Goal: Task Accomplishment & Management: Use online tool/utility

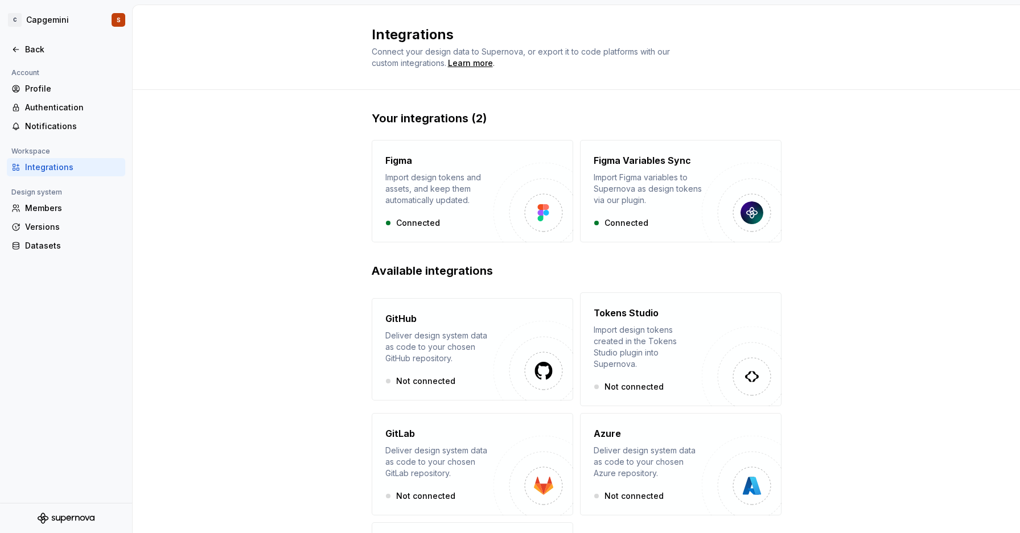
click at [54, 39] on div at bounding box center [66, 38] width 132 height 6
click at [40, 47] on div "Back" at bounding box center [73, 49] width 96 height 11
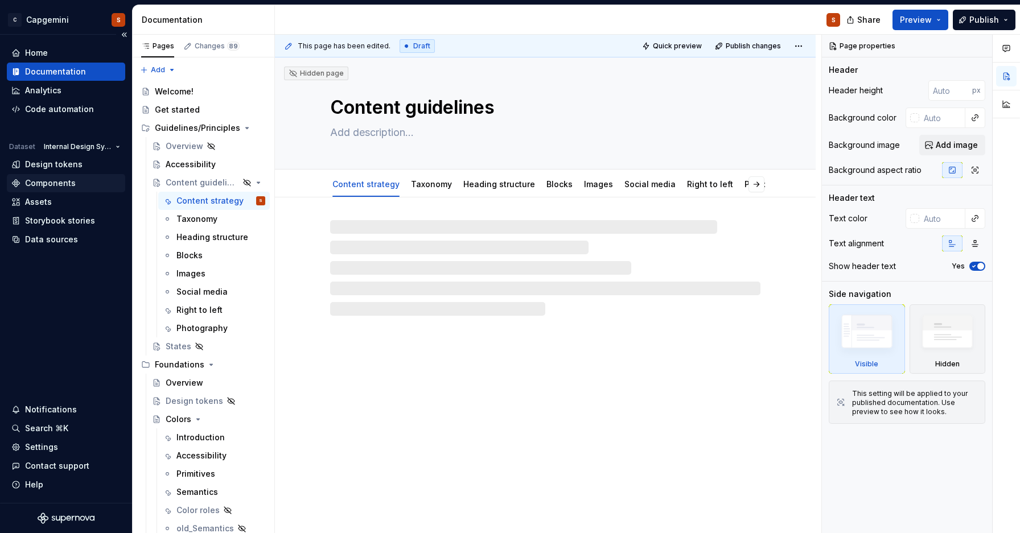
click at [64, 180] on div "Components" at bounding box center [50, 183] width 51 height 11
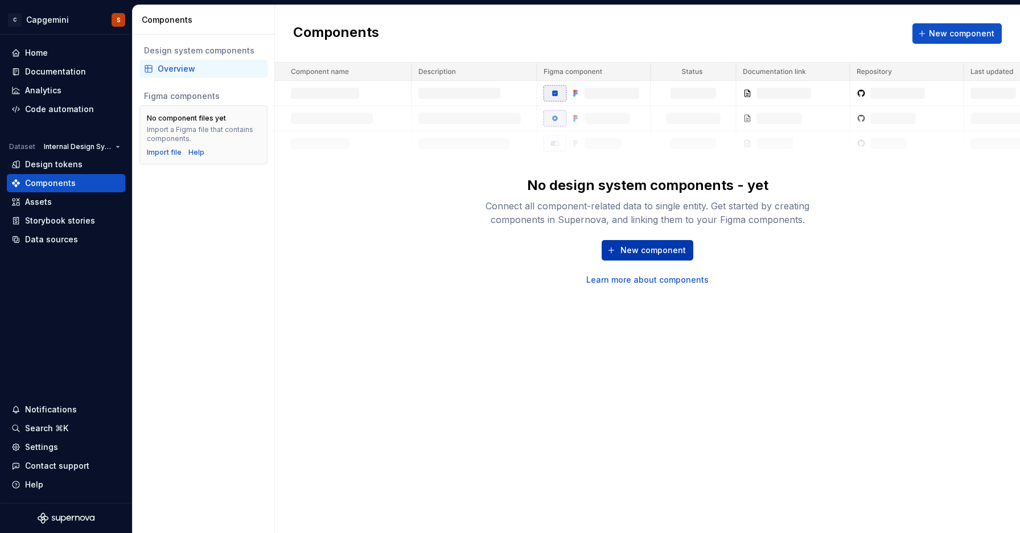
click at [664, 243] on button "New component" at bounding box center [648, 250] width 92 height 20
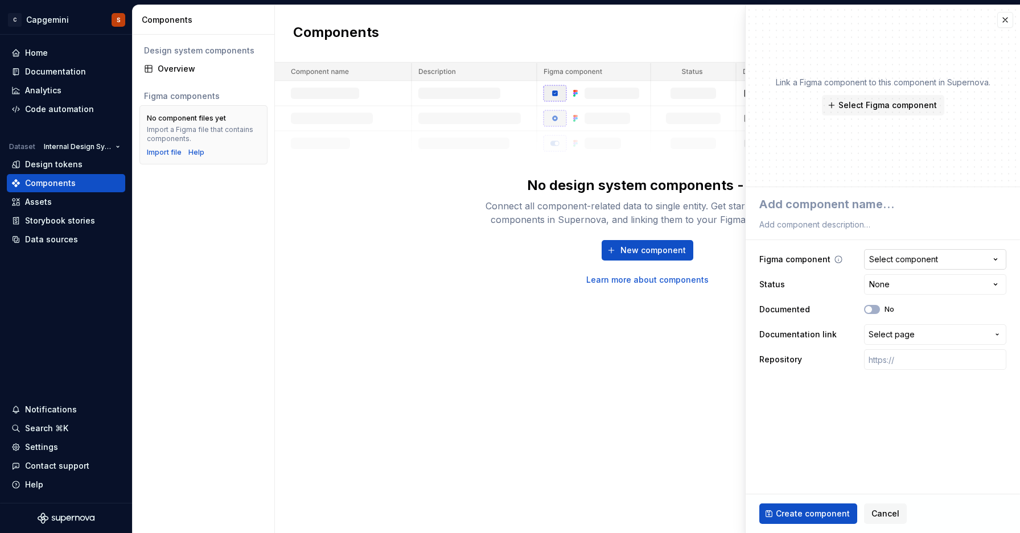
click at [903, 261] on div "Select component" at bounding box center [903, 259] width 69 height 11
click at [903, 258] on html "**********" at bounding box center [510, 266] width 1020 height 533
click at [893, 100] on span "Select Figma component" at bounding box center [888, 105] width 98 height 11
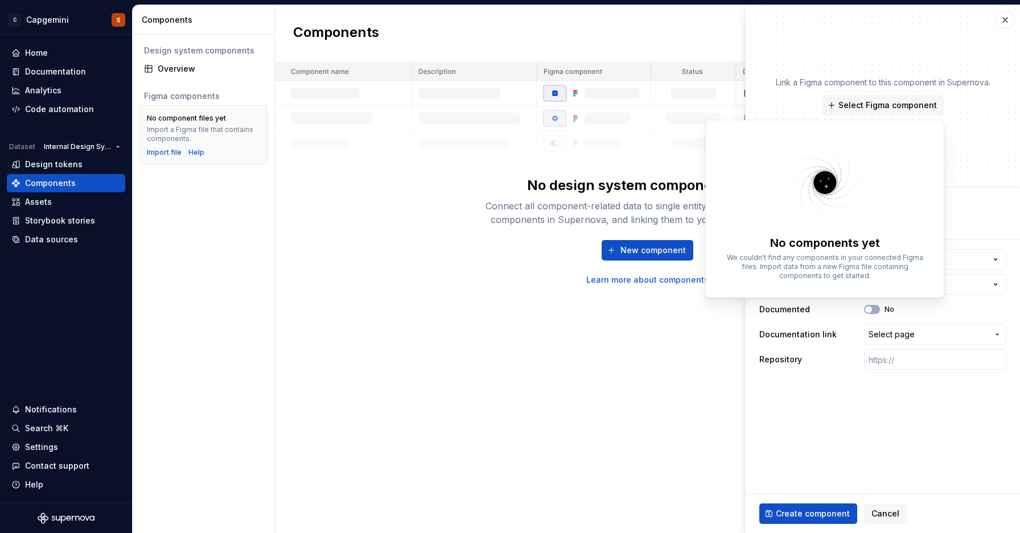
type textarea "*"
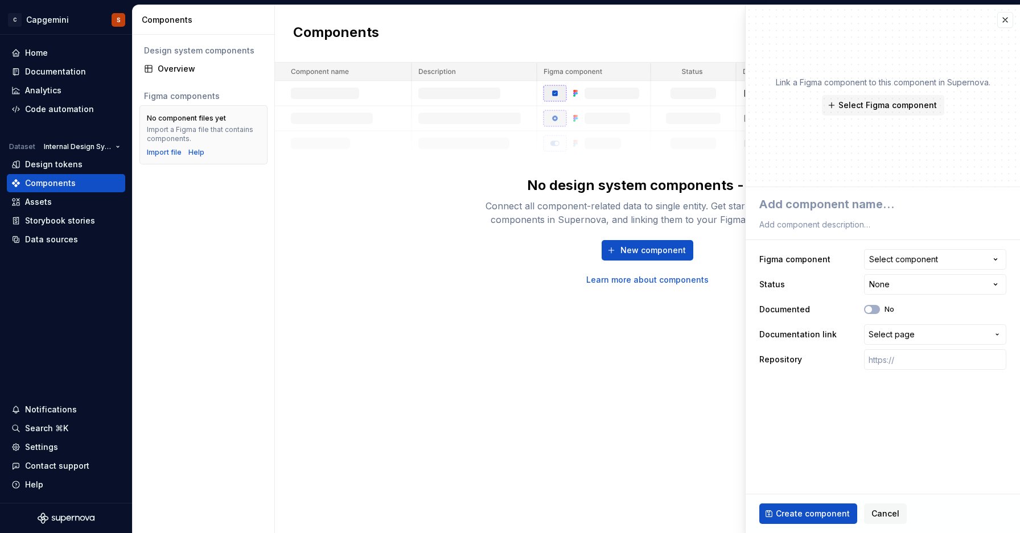
click at [647, 338] on div "Components New component No design system components - yet Connect all componen…" at bounding box center [647, 269] width 745 height 528
click at [877, 511] on span "Cancel" at bounding box center [886, 513] width 28 height 11
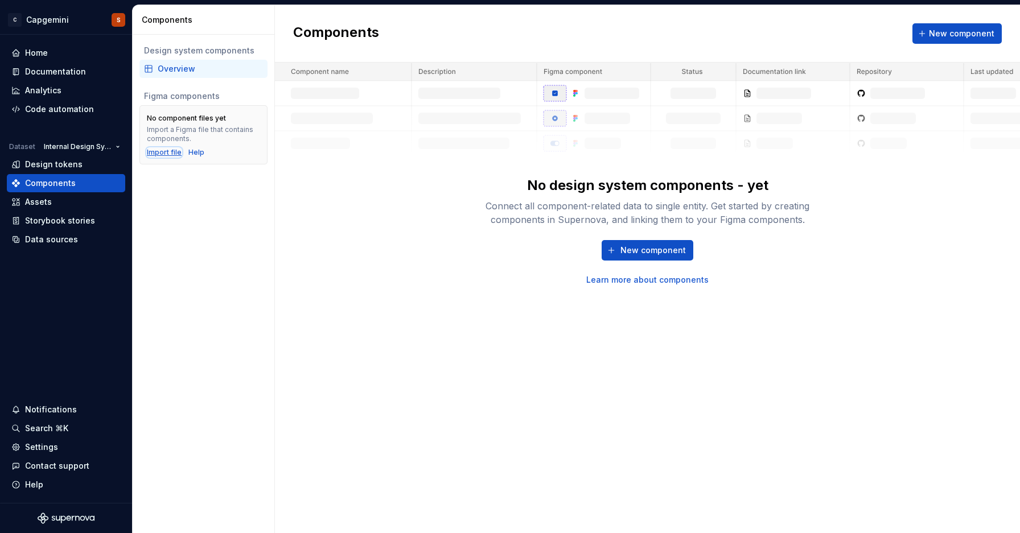
click at [169, 149] on div "Import file" at bounding box center [164, 152] width 35 height 9
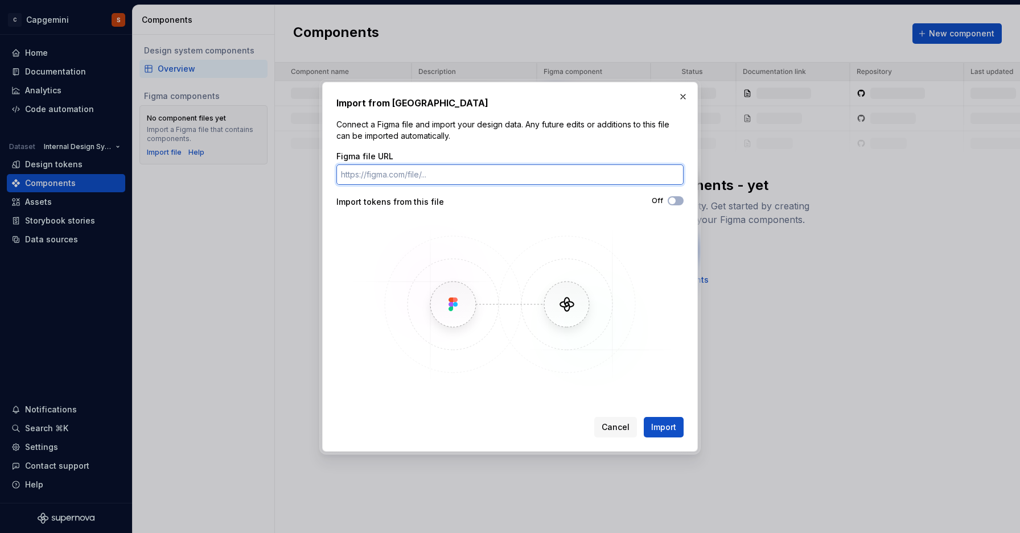
paste input "https://www.figma.com/design/dccgiZOhHWlFychqbWdd60/test-component?node-id=2-2&…"
type input "https://www.figma.com/design/dccgiZOhHWlFychqbWdd60/test-component?node-id=2-2&…"
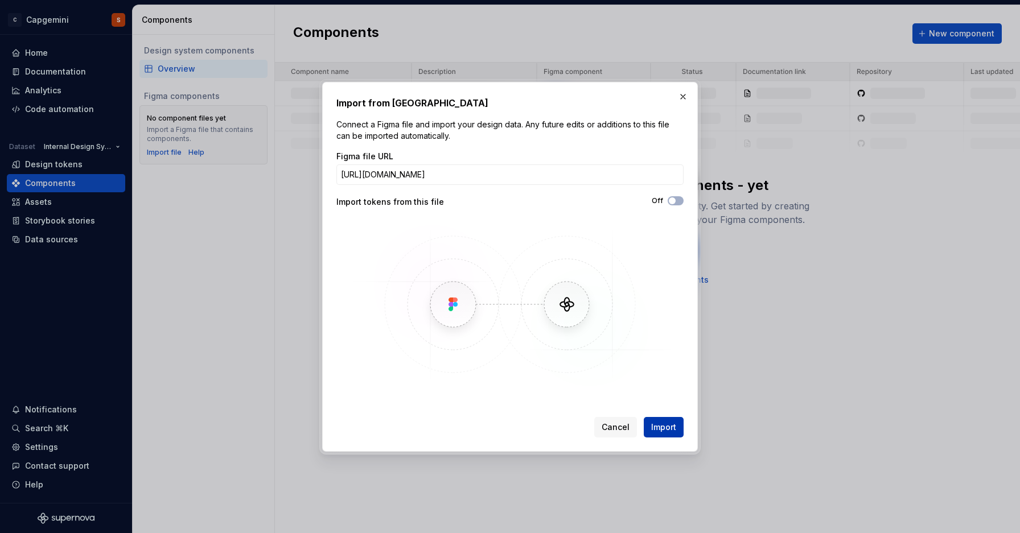
scroll to position [0, 0]
click at [662, 426] on span "Import" at bounding box center [663, 427] width 25 height 11
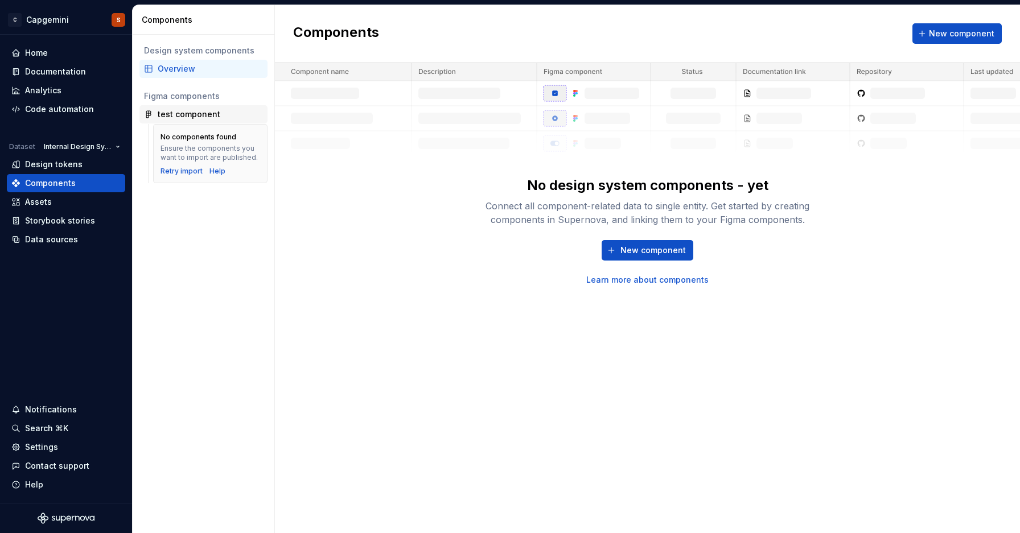
click at [192, 121] on div "test component" at bounding box center [203, 114] width 128 height 18
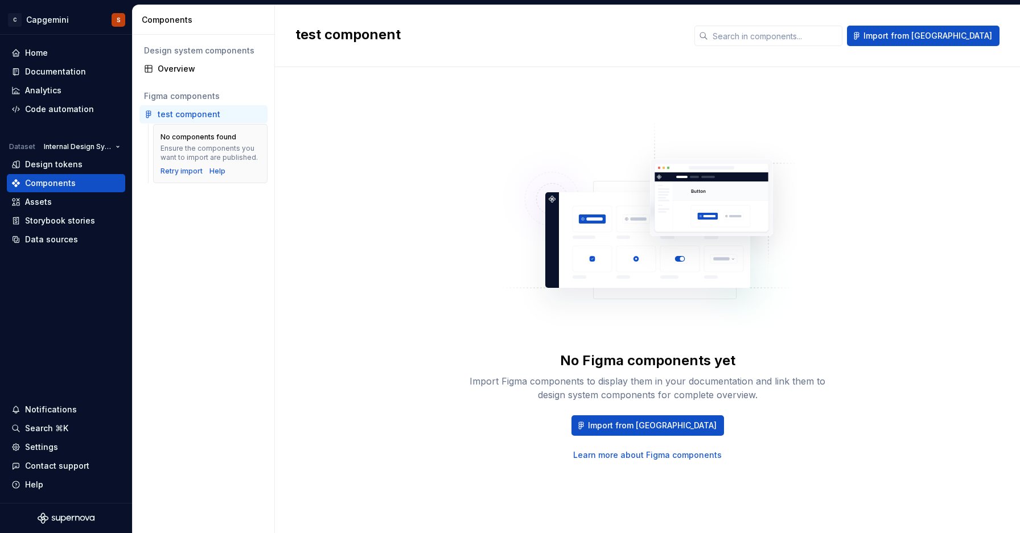
click at [200, 126] on div "No components found Ensure the components you want to import are published. Ret…" at bounding box center [210, 153] width 114 height 59
click at [188, 173] on div "Retry import" at bounding box center [182, 171] width 42 height 9
click at [611, 314] on img at bounding box center [647, 231] width 299 height 228
click at [251, 231] on div "Design system components Overview Figma components test component No components…" at bounding box center [204, 284] width 142 height 499
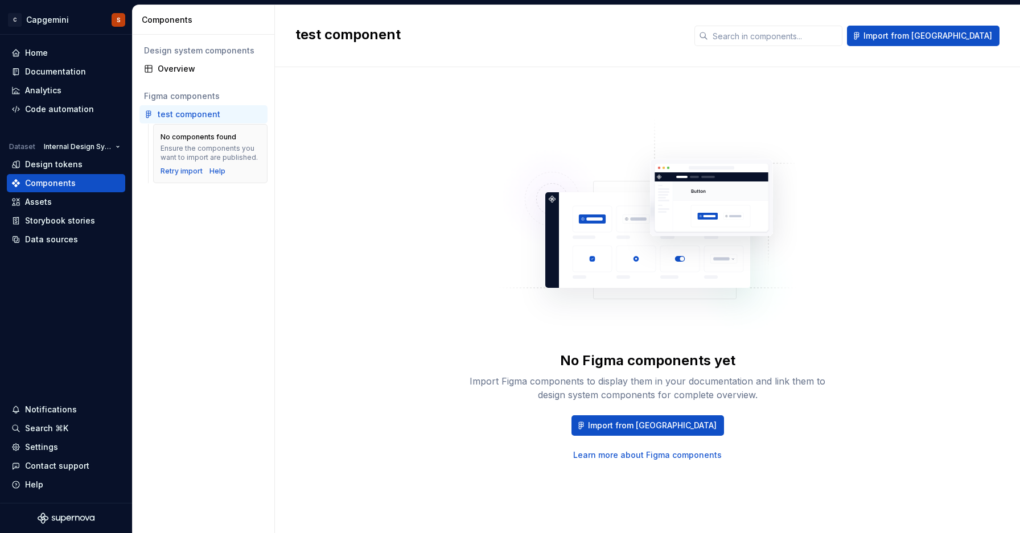
click at [437, 236] on div "No Figma components yet Import Figma components to display them in your documen…" at bounding box center [647, 289] width 704 height 403
click at [522, 225] on img at bounding box center [647, 231] width 299 height 228
click at [169, 170] on div "Retry import" at bounding box center [182, 171] width 42 height 9
click at [679, 430] on span "Import from [GEOGRAPHIC_DATA]" at bounding box center [652, 425] width 129 height 11
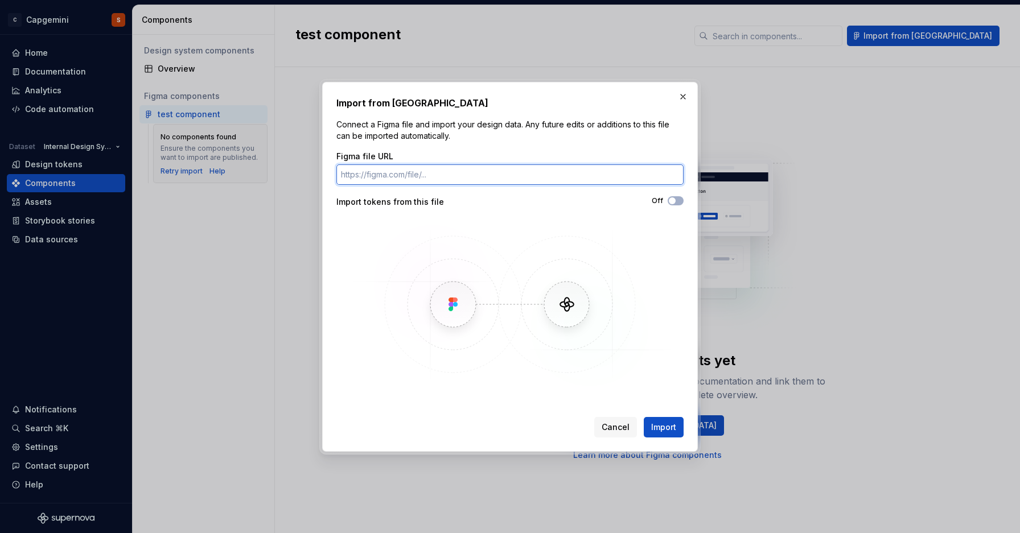
paste input "https://www.figma.com/design/dccgiZOhHWlFychqbWdd60/test-component?node-id=2-2&…"
type input "https://www.figma.com/design/dccgiZOhHWlFychqbWdd60/test-component?node-id=2-2&…"
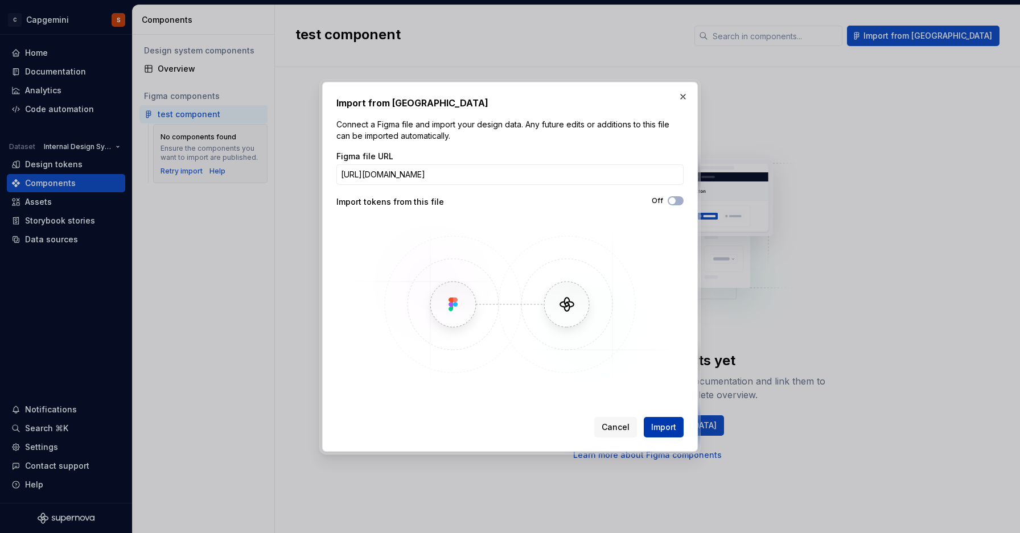
scroll to position [0, 0]
click at [666, 429] on span "Import" at bounding box center [663, 427] width 25 height 11
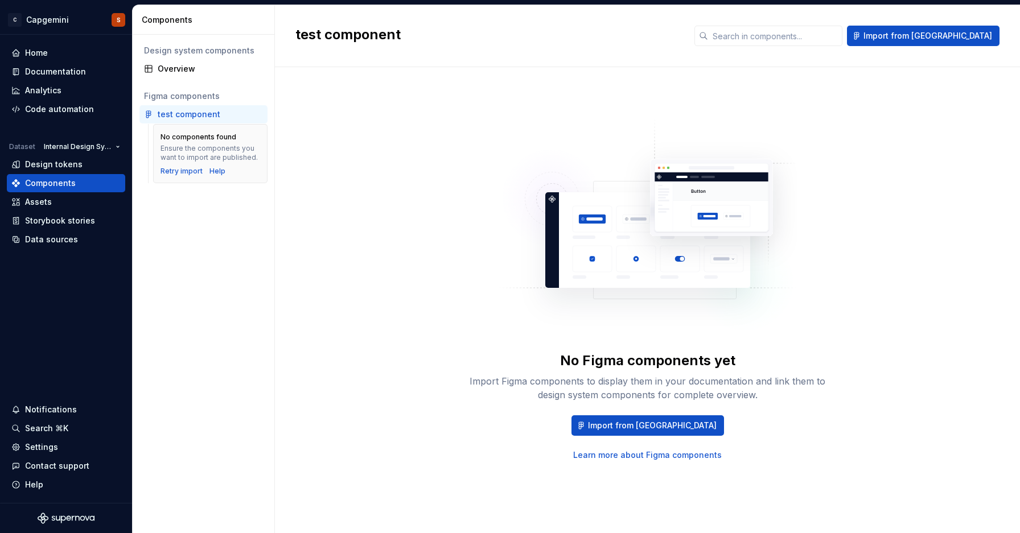
click at [203, 58] on div "Design system components" at bounding box center [203, 51] width 128 height 18
click at [197, 65] on div "Overview" at bounding box center [210, 68] width 105 height 11
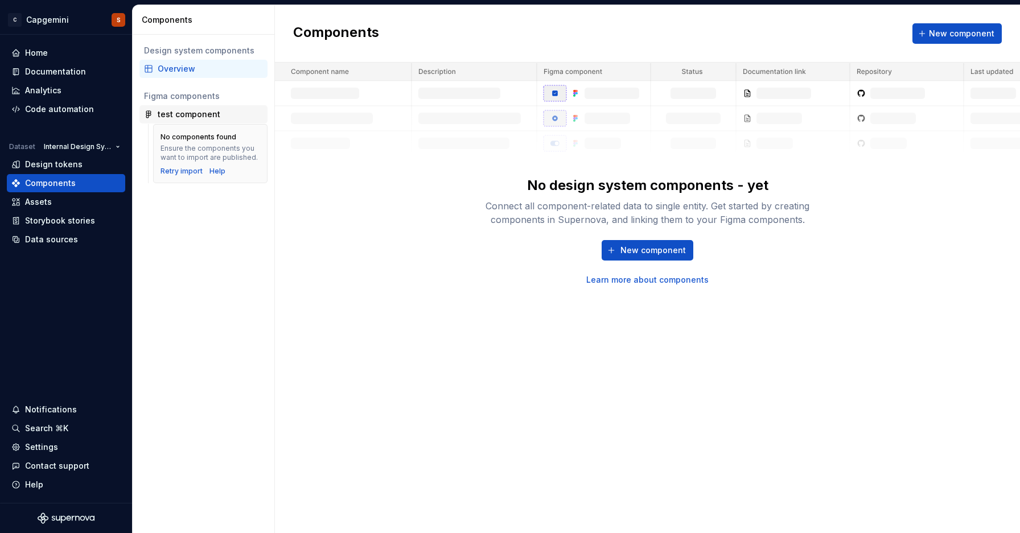
click at [177, 112] on div "test component" at bounding box center [189, 114] width 63 height 11
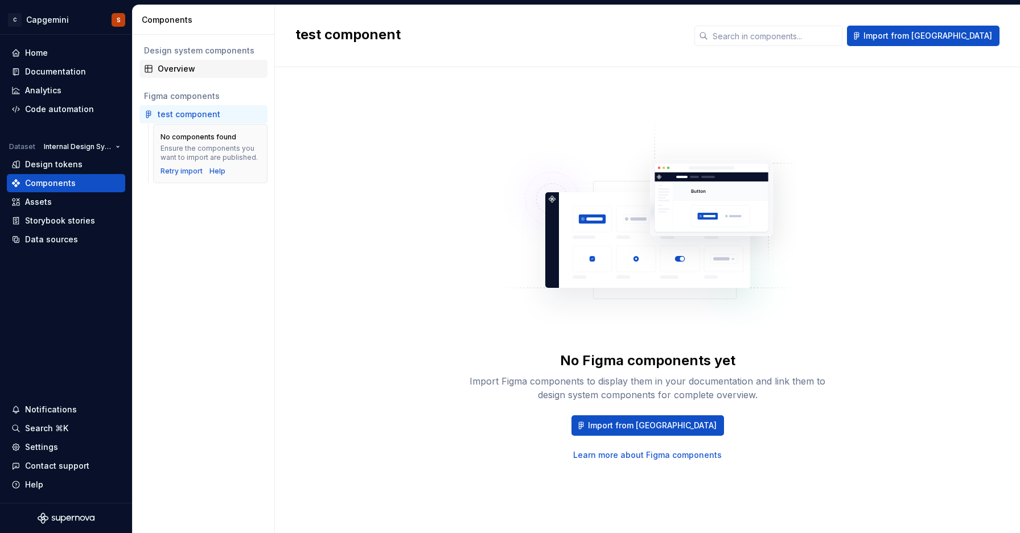
click at [201, 73] on div "Overview" at bounding box center [210, 68] width 105 height 11
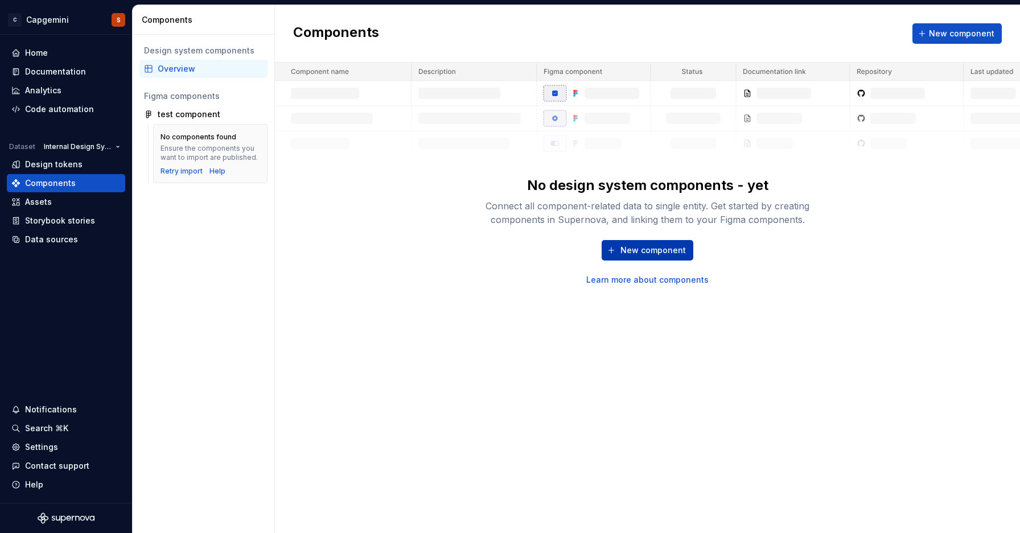
click at [655, 254] on span "New component" at bounding box center [653, 250] width 65 height 11
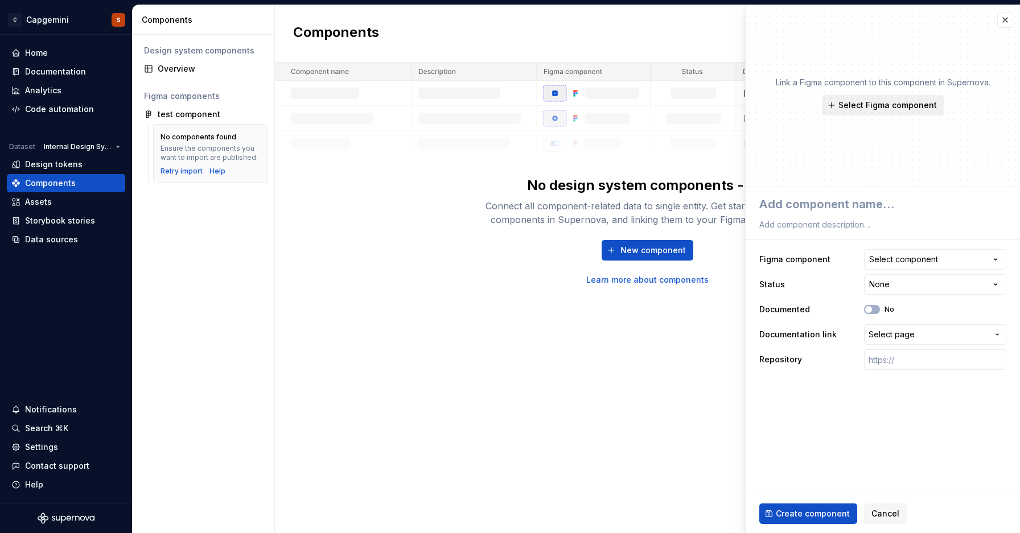
click at [883, 106] on span "Select Figma component" at bounding box center [888, 105] width 98 height 11
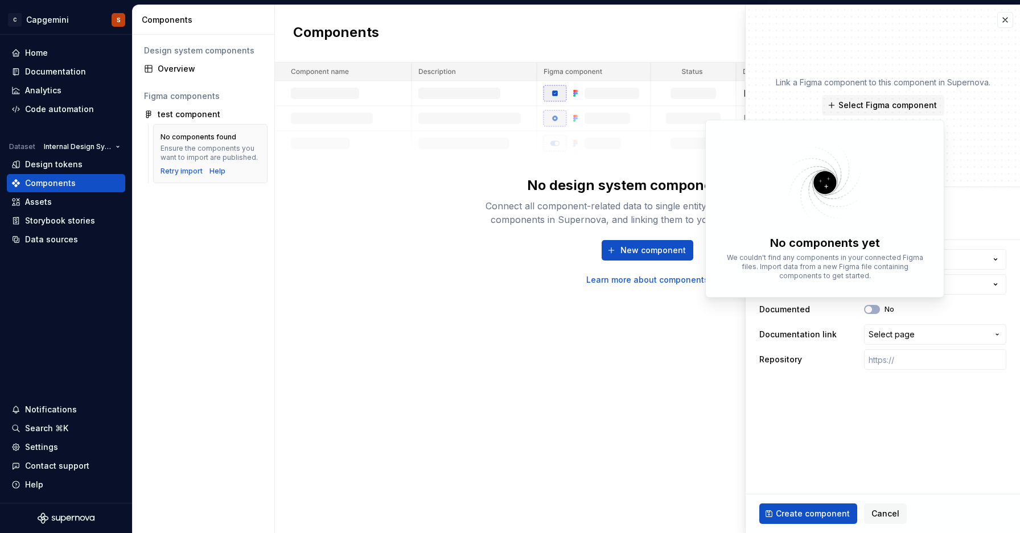
type textarea "*"
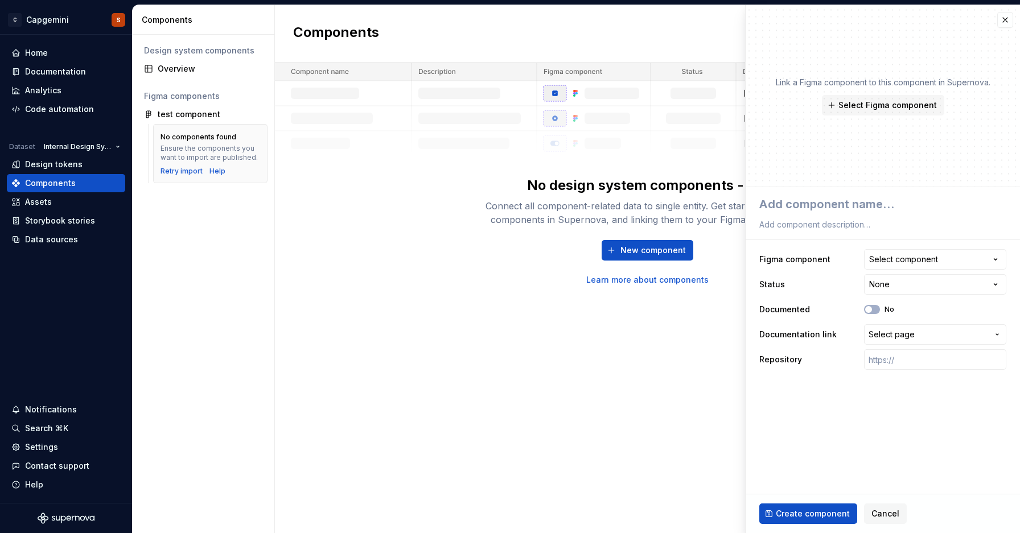
click at [864, 87] on p "Link a Figma component to this component in Supernova." at bounding box center [883, 82] width 215 height 11
click at [944, 340] on span "Select page" at bounding box center [929, 334] width 120 height 11
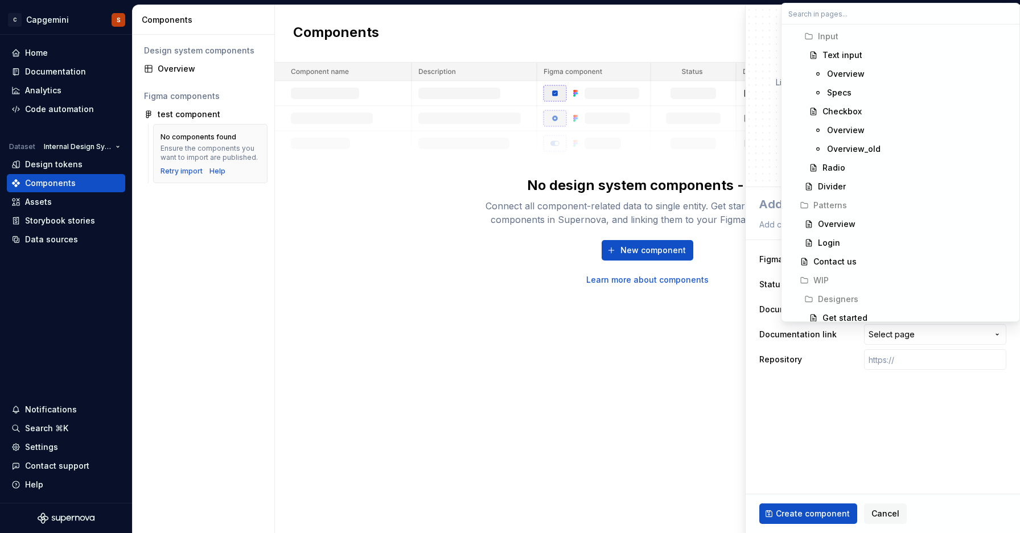
scroll to position [1500, 0]
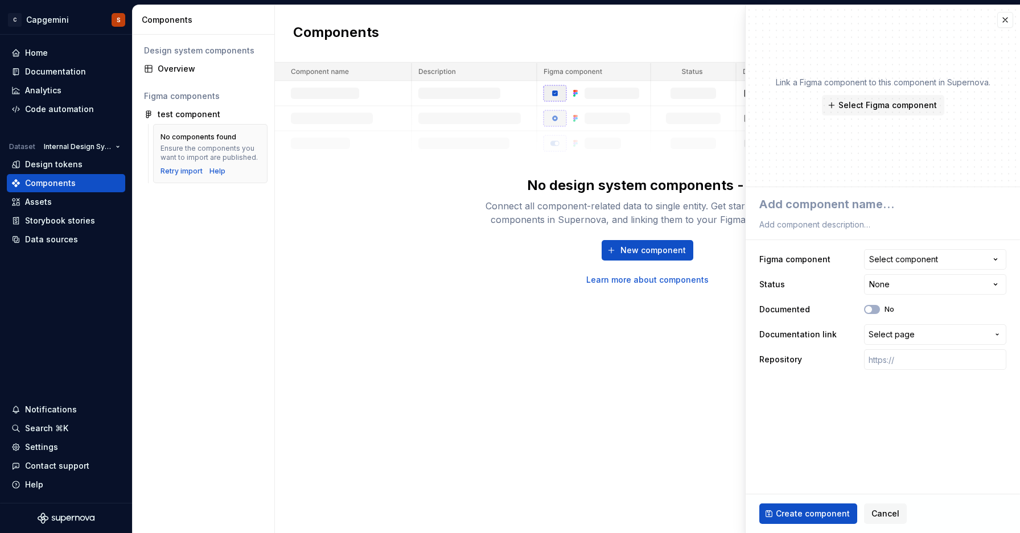
click at [826, 404] on html "**********" at bounding box center [510, 266] width 1020 height 533
click at [692, 400] on div "Components New component No design system components - yet Connect all componen…" at bounding box center [647, 269] width 745 height 528
click at [685, 380] on div "Components New component No design system components - yet Connect all componen…" at bounding box center [647, 269] width 745 height 528
click at [1007, 23] on button "button" at bounding box center [1005, 20] width 16 height 16
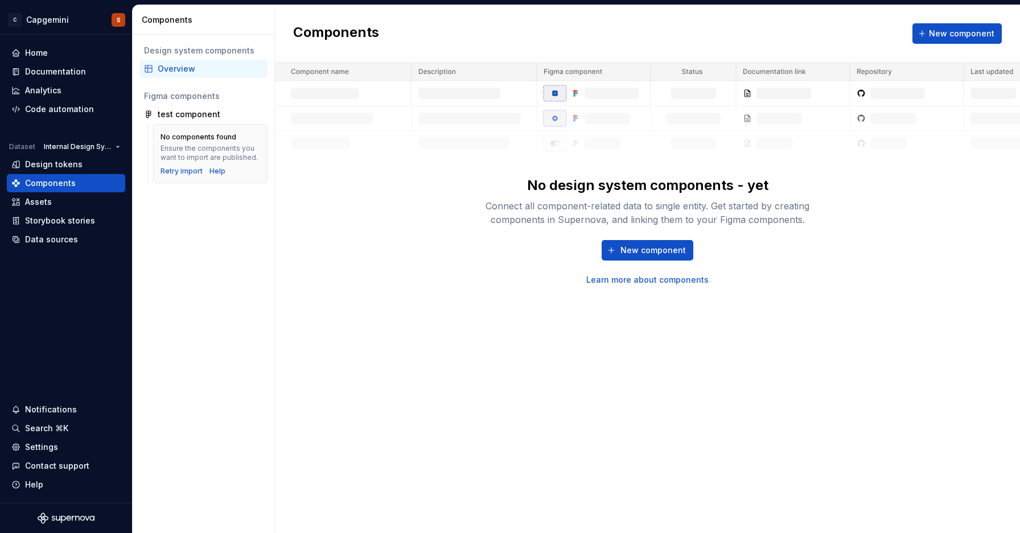
click at [681, 206] on div "Connect all component-related data to single entity. Get started by creating co…" at bounding box center [648, 212] width 364 height 27
drag, startPoint x: 535, startPoint y: 200, endPoint x: 774, endPoint y: 205, distance: 239.7
click at [775, 206] on div "Connect all component-related data to single entity. Get started by creating co…" at bounding box center [648, 212] width 364 height 27
click at [195, 107] on div "test component" at bounding box center [203, 114] width 128 height 18
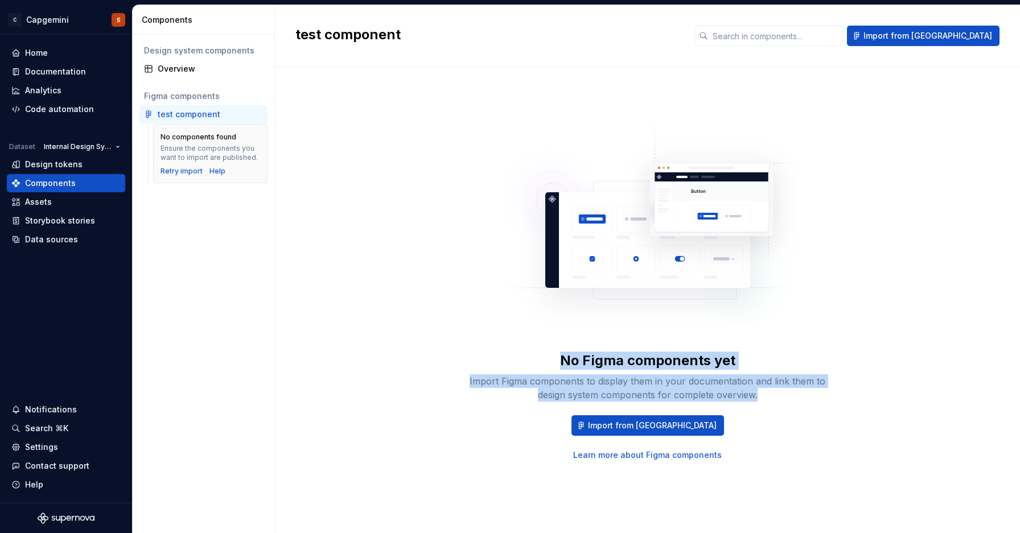
drag, startPoint x: 559, startPoint y: 362, endPoint x: 765, endPoint y: 395, distance: 209.3
click at [765, 395] on div "No Figma components yet Import Figma components to display them in your documen…" at bounding box center [648, 377] width 364 height 50
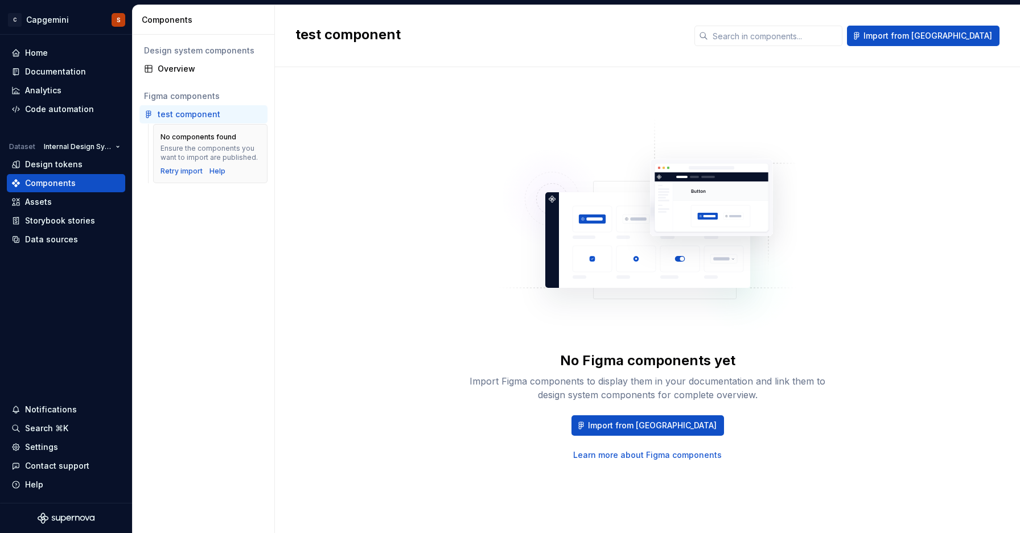
click at [780, 409] on div "No Figma components yet Import Figma components to display them in your documen…" at bounding box center [648, 406] width 364 height 109
drag, startPoint x: 186, startPoint y: 184, endPoint x: 186, endPoint y: 174, distance: 10.2
click at [186, 174] on div "No components found Ensure the components you want to import are published. Ret…" at bounding box center [203, 156] width 128 height 64
click at [186, 174] on div "Retry import" at bounding box center [182, 171] width 42 height 9
click at [188, 117] on div "test component" at bounding box center [189, 114] width 63 height 11
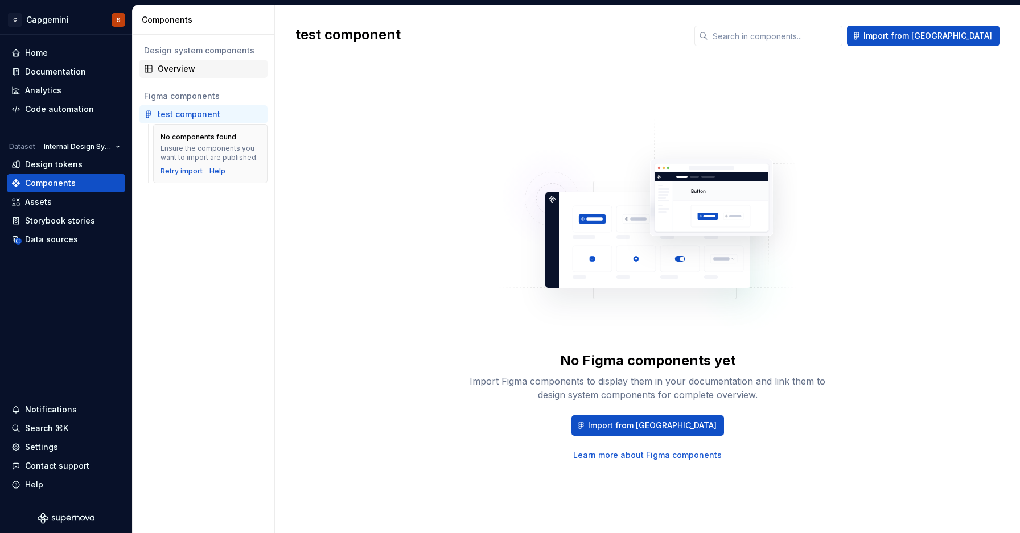
click at [184, 67] on div "Overview" at bounding box center [210, 68] width 105 height 11
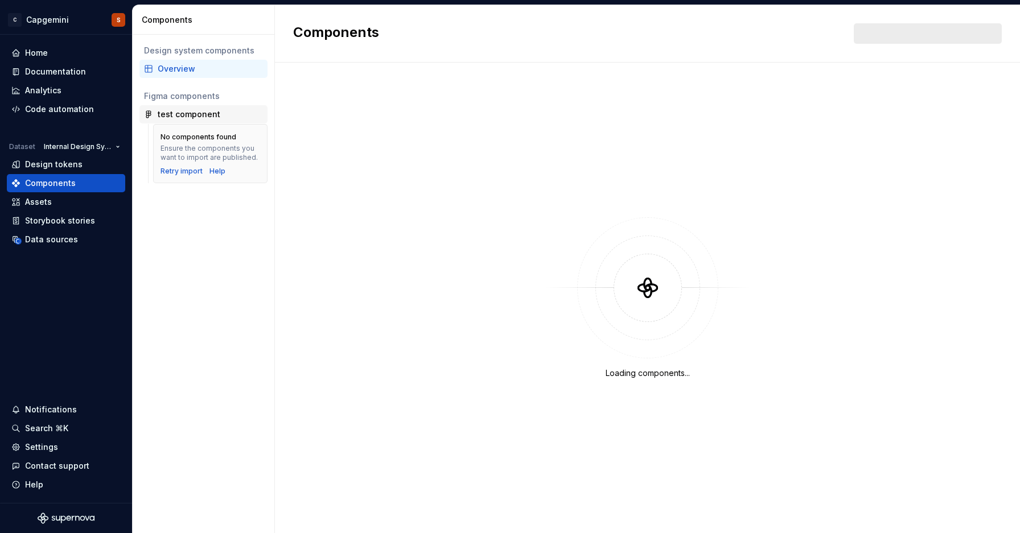
click at [198, 108] on div "test component" at bounding box center [203, 114] width 128 height 18
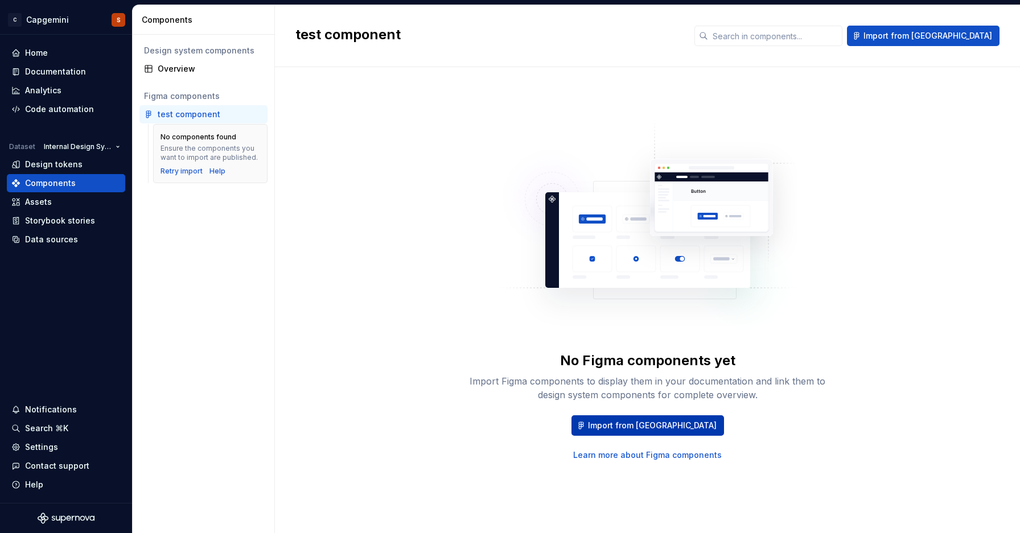
click at [640, 426] on span "Import from [GEOGRAPHIC_DATA]" at bounding box center [652, 425] width 129 height 11
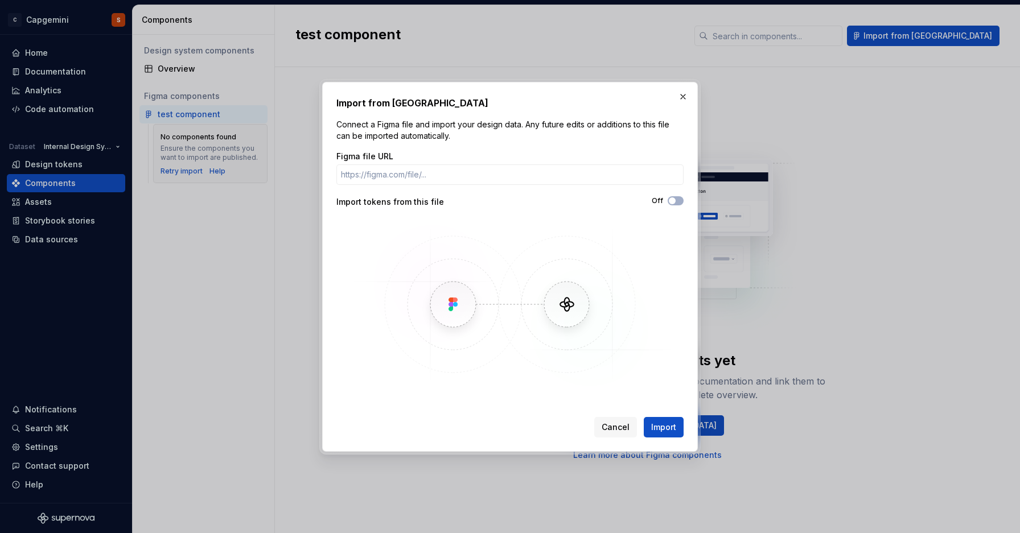
click at [675, 205] on div "Off" at bounding box center [597, 201] width 174 height 11
click at [675, 201] on span "button" at bounding box center [672, 201] width 7 height 7
click at [681, 99] on button "button" at bounding box center [683, 97] width 16 height 16
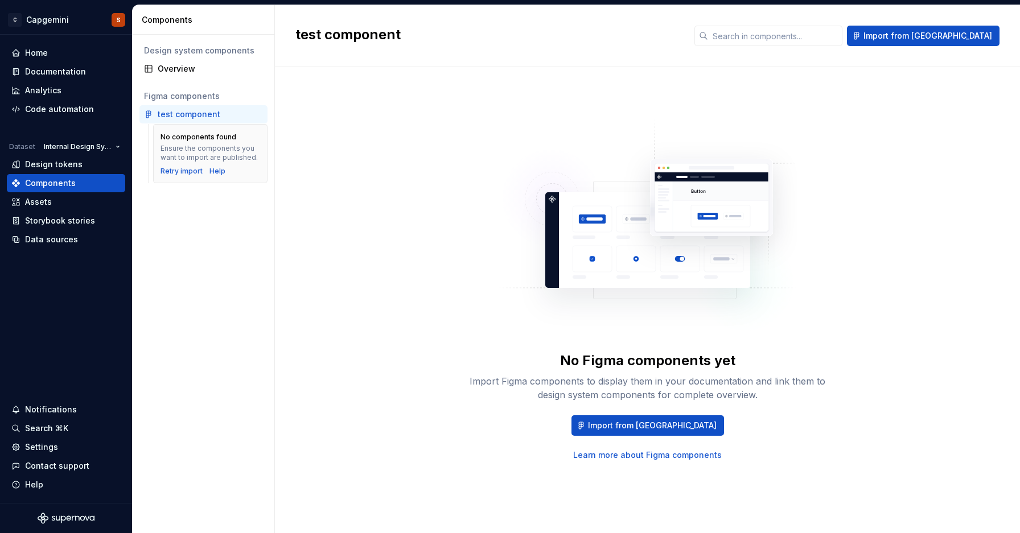
click at [192, 113] on div "test component" at bounding box center [189, 114] width 63 height 11
drag, startPoint x: 192, startPoint y: 113, endPoint x: 380, endPoint y: 108, distance: 187.4
click at [608, 87] on div "Components Design system components Overview Figma components test component No…" at bounding box center [577, 269] width 888 height 528
click at [58, 163] on div "Design tokens" at bounding box center [54, 164] width 58 height 11
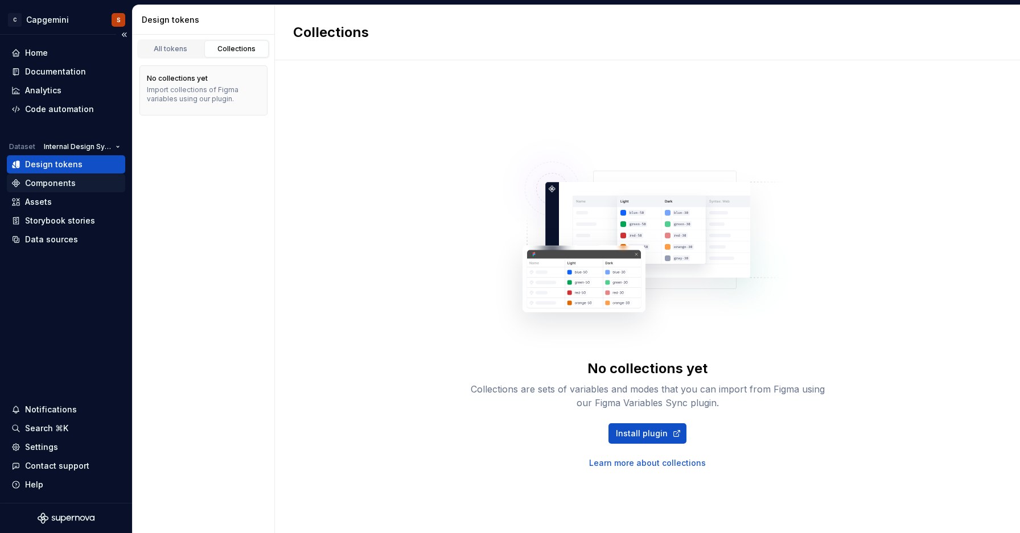
click at [56, 180] on div "Components" at bounding box center [50, 183] width 51 height 11
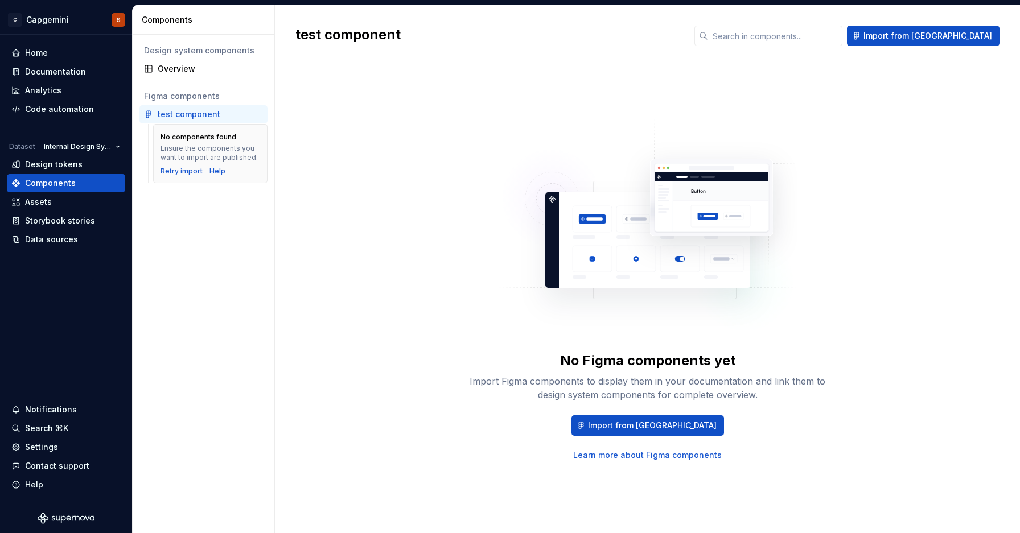
click at [395, 180] on div "No Figma components yet Import Figma components to display them in your documen…" at bounding box center [647, 289] width 704 height 403
click at [394, 200] on div "No Figma components yet Import Figma components to display them in your documen…" at bounding box center [647, 289] width 704 height 403
click at [808, 180] on div "No Figma components yet Import Figma components to display them in your documen…" at bounding box center [648, 289] width 364 height 344
click at [426, 200] on div "No Figma components yet Import Figma components to display them in your documen…" at bounding box center [647, 289] width 704 height 403
click at [168, 174] on div "Retry import" at bounding box center [182, 171] width 42 height 9
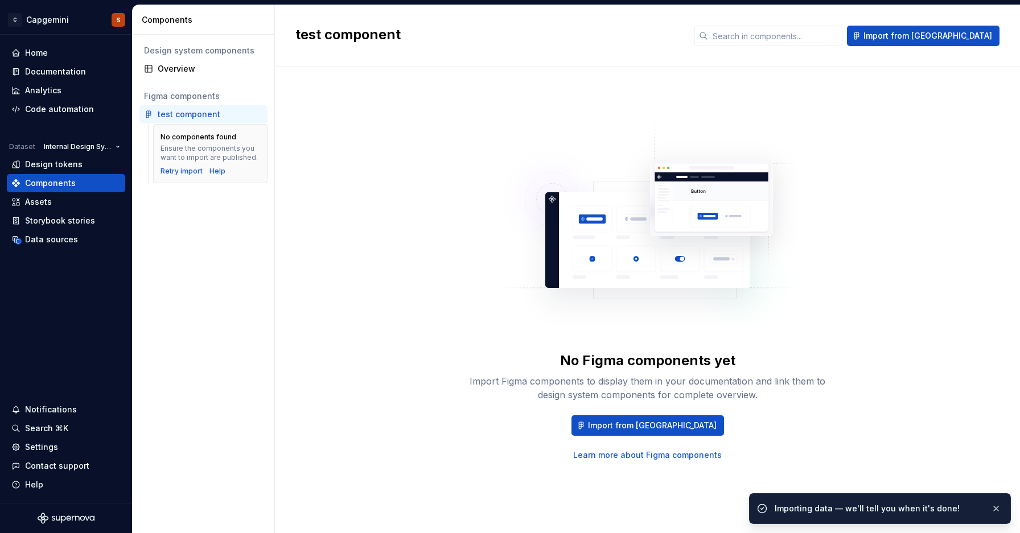
click at [680, 97] on div "No Figma components yet Import Figma components to display them in your documen…" at bounding box center [647, 289] width 704 height 403
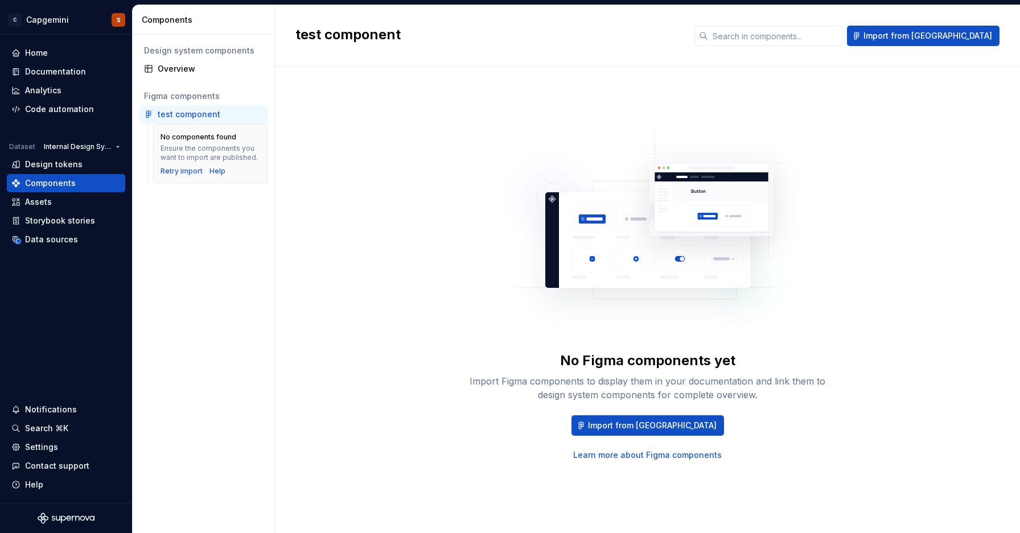
click at [788, 467] on div "No Figma components yet Import Figma components to display them in your documen…" at bounding box center [647, 289] width 704 height 403
drag, startPoint x: 909, startPoint y: 347, endPoint x: 889, endPoint y: 329, distance: 26.6
click at [898, 339] on div "No Figma components yet Import Figma components to display them in your documen…" at bounding box center [647, 289] width 704 height 403
drag, startPoint x: 900, startPoint y: 297, endPoint x: 890, endPoint y: 286, distance: 14.9
click at [899, 295] on div "No Figma components yet Import Figma components to display them in your documen…" at bounding box center [647, 289] width 704 height 403
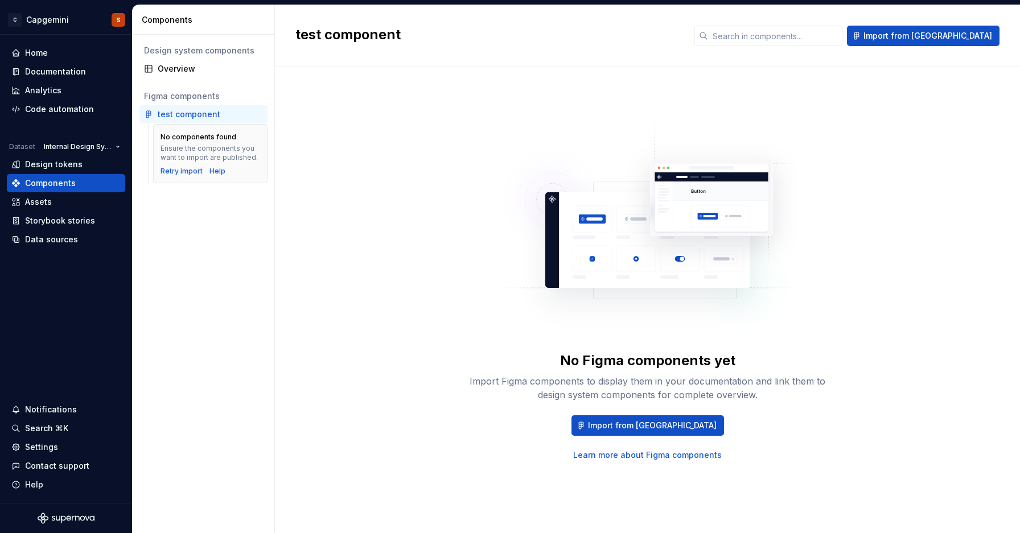
click at [872, 285] on div "No Figma components yet Import Figma components to display them in your documen…" at bounding box center [647, 289] width 704 height 403
click at [837, 159] on div "No Figma components yet Import Figma components to display them in your documen…" at bounding box center [647, 289] width 704 height 403
click at [805, 39] on input "text" at bounding box center [775, 36] width 134 height 20
